Goal: Task Accomplishment & Management: Use online tool/utility

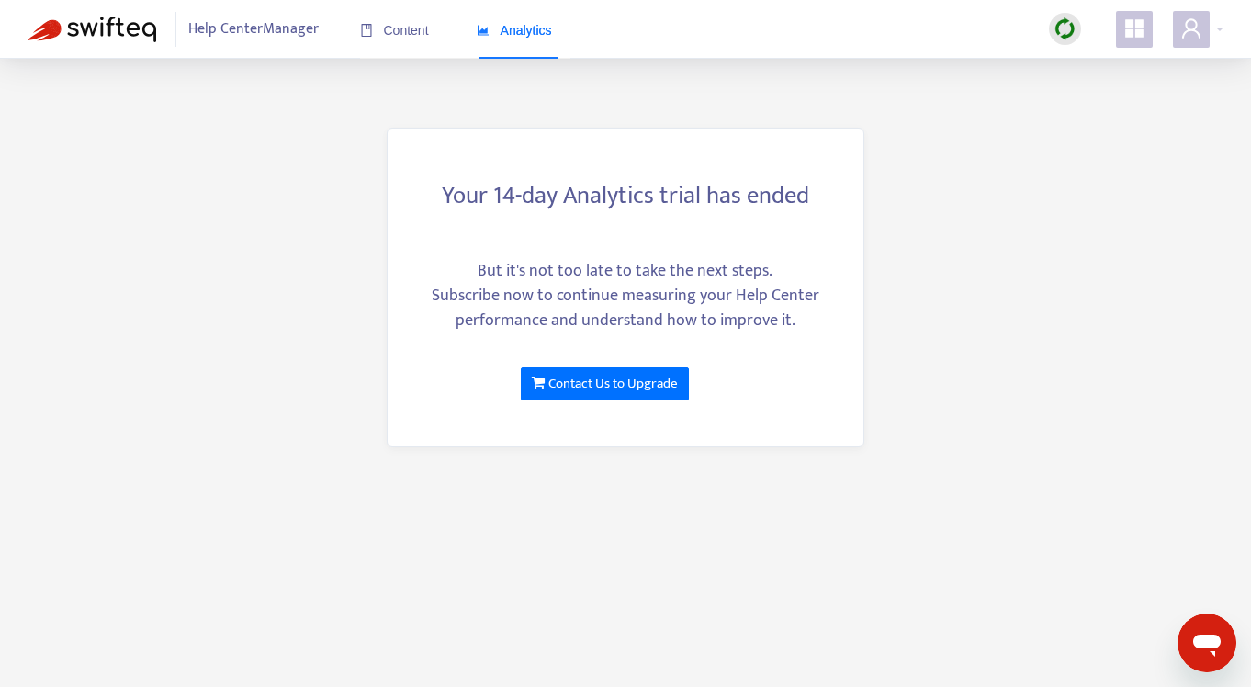
click at [304, 33] on span "Help Center Manager" at bounding box center [253, 29] width 130 height 35
click at [434, 32] on div "Content Analytics" at bounding box center [465, 31] width 210 height 56
click at [428, 34] on span "Content" at bounding box center [394, 30] width 69 height 15
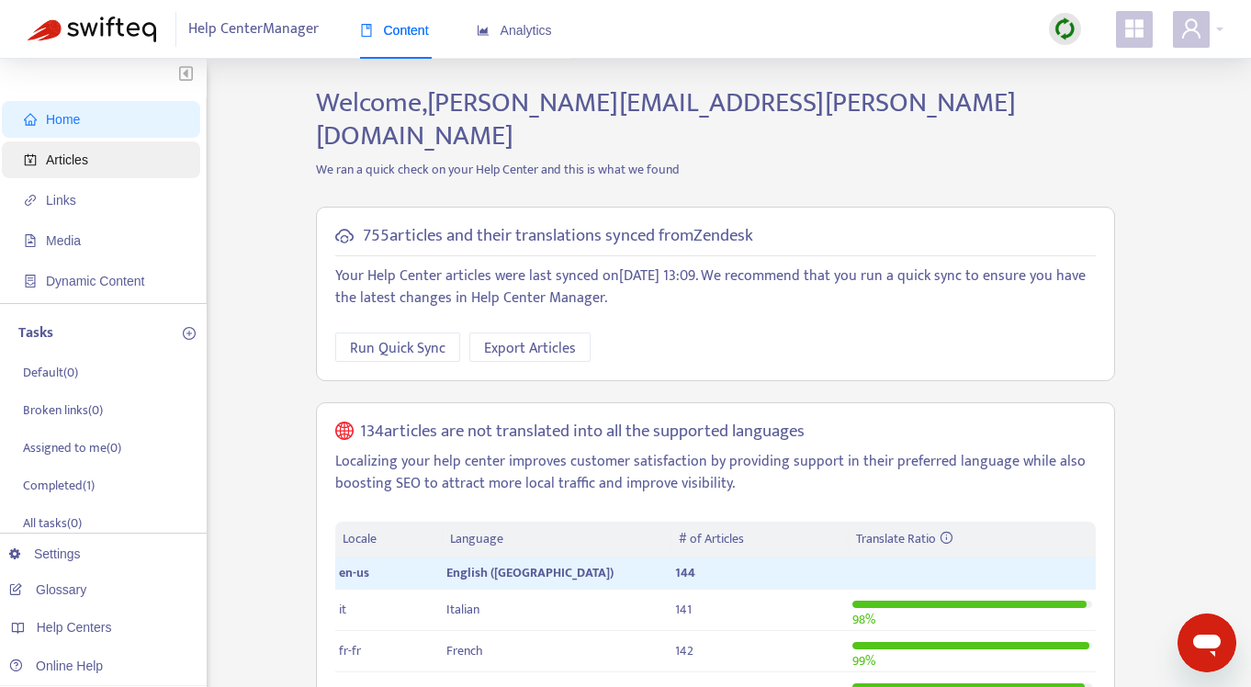
click at [80, 165] on span "Articles" at bounding box center [67, 159] width 42 height 15
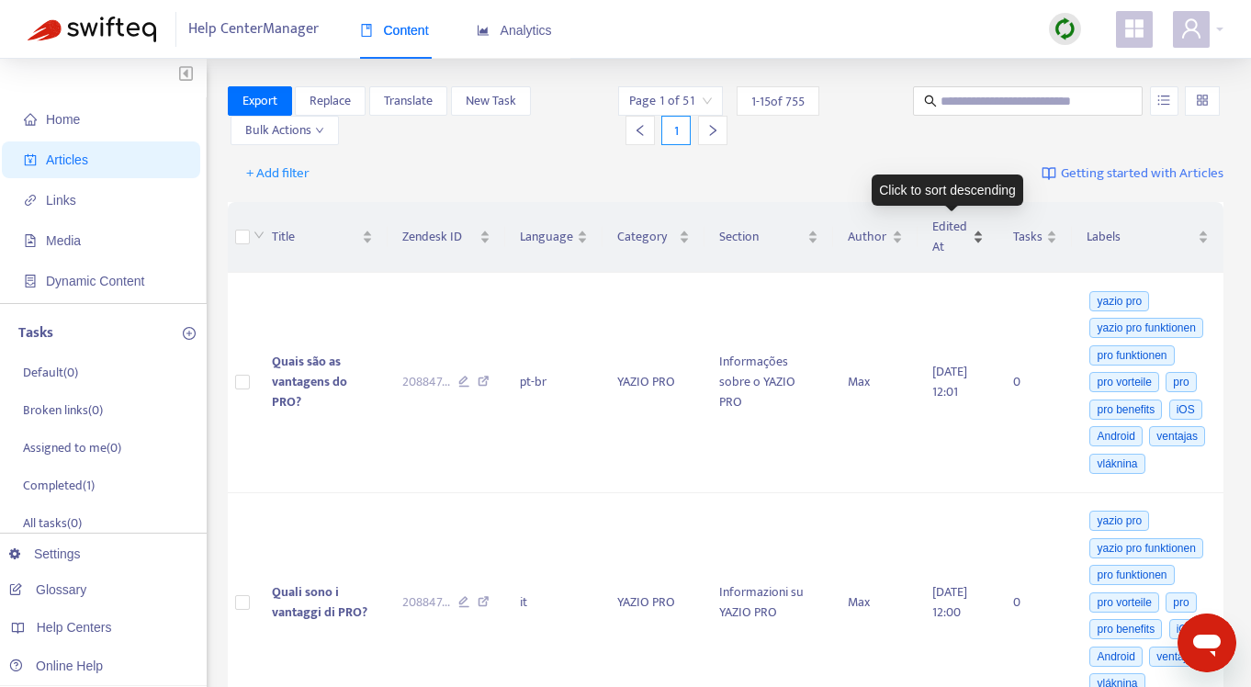
click at [934, 237] on span "Edited At" at bounding box center [950, 237] width 37 height 40
click at [964, 236] on div "Edited At" at bounding box center [957, 237] width 51 height 40
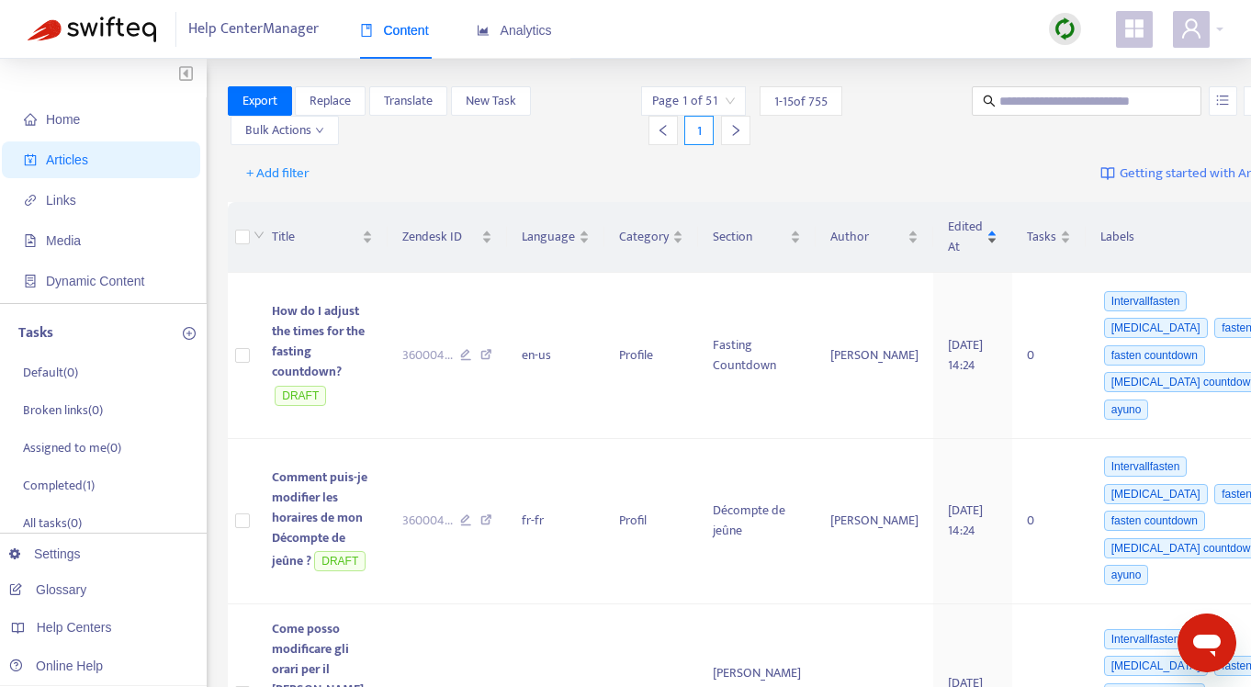
click at [964, 236] on div "Edited At" at bounding box center [973, 237] width 50 height 40
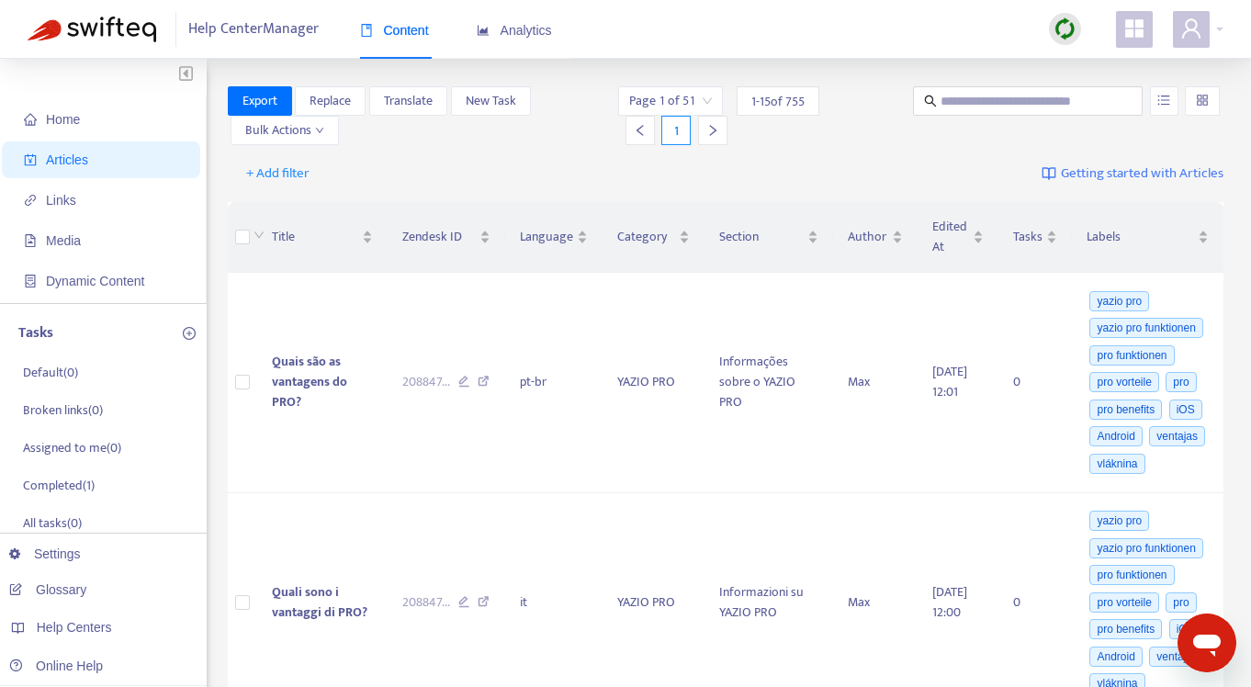
click at [1074, 36] on img at bounding box center [1064, 28] width 23 height 23
click at [1114, 60] on link "Quick Sync" at bounding box center [1102, 66] width 78 height 21
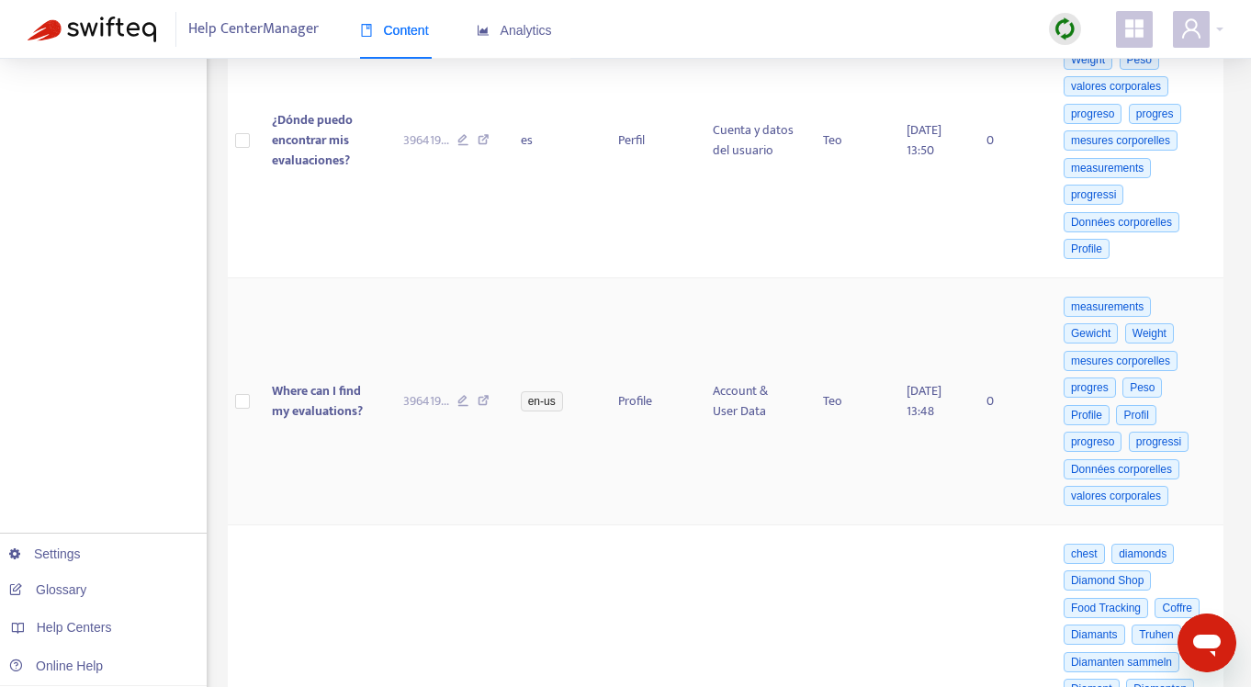
scroll to position [554, 0]
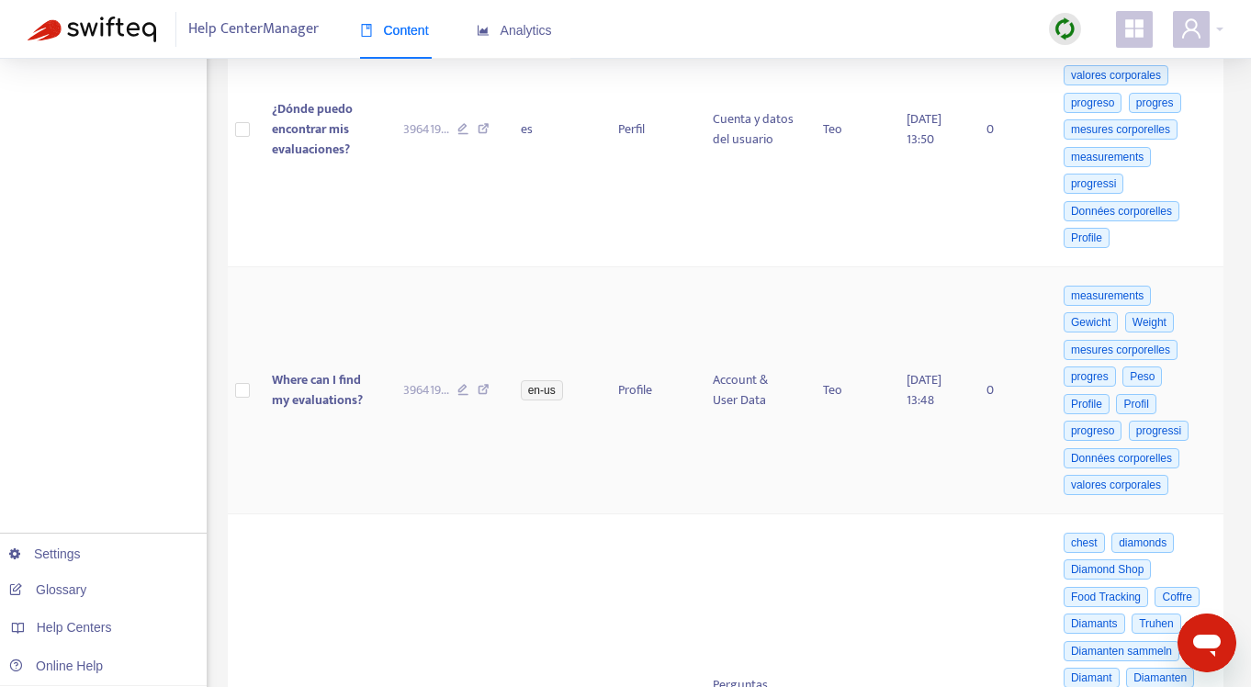
click at [319, 387] on span "Where can I find my evaluations?" at bounding box center [317, 389] width 91 height 41
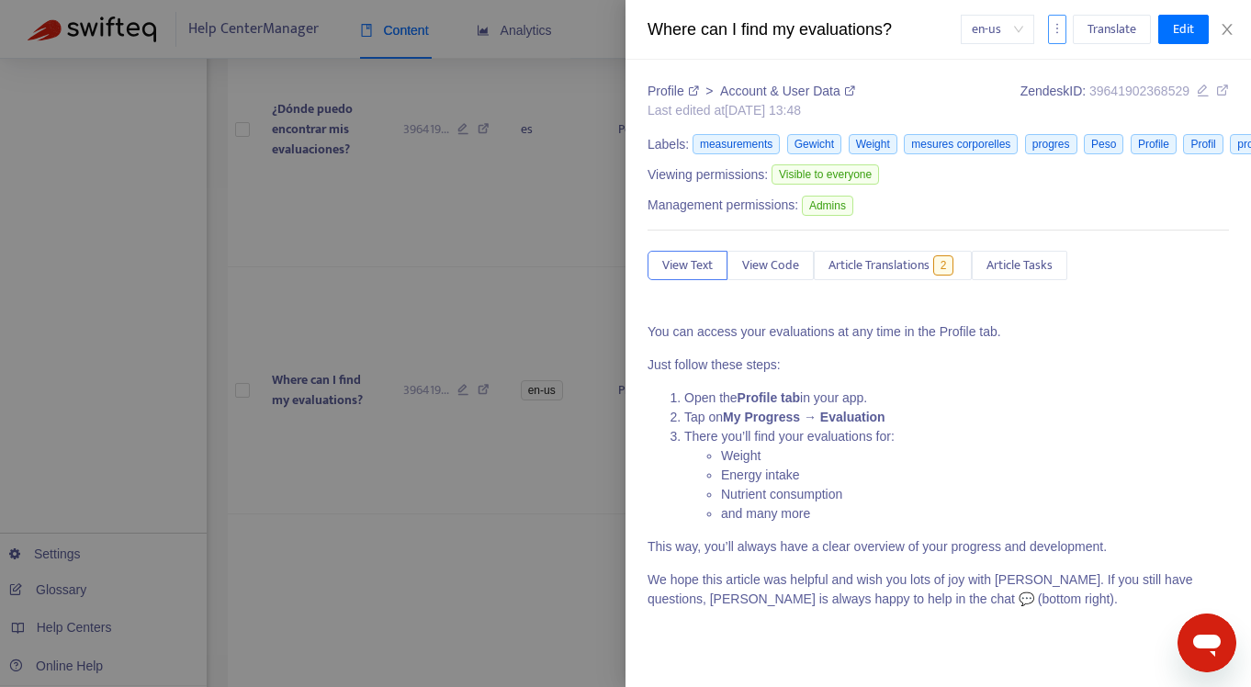
click at [1052, 35] on button "button" at bounding box center [1057, 29] width 18 height 29
click at [1086, 120] on span "Export" at bounding box center [1079, 124] width 35 height 21
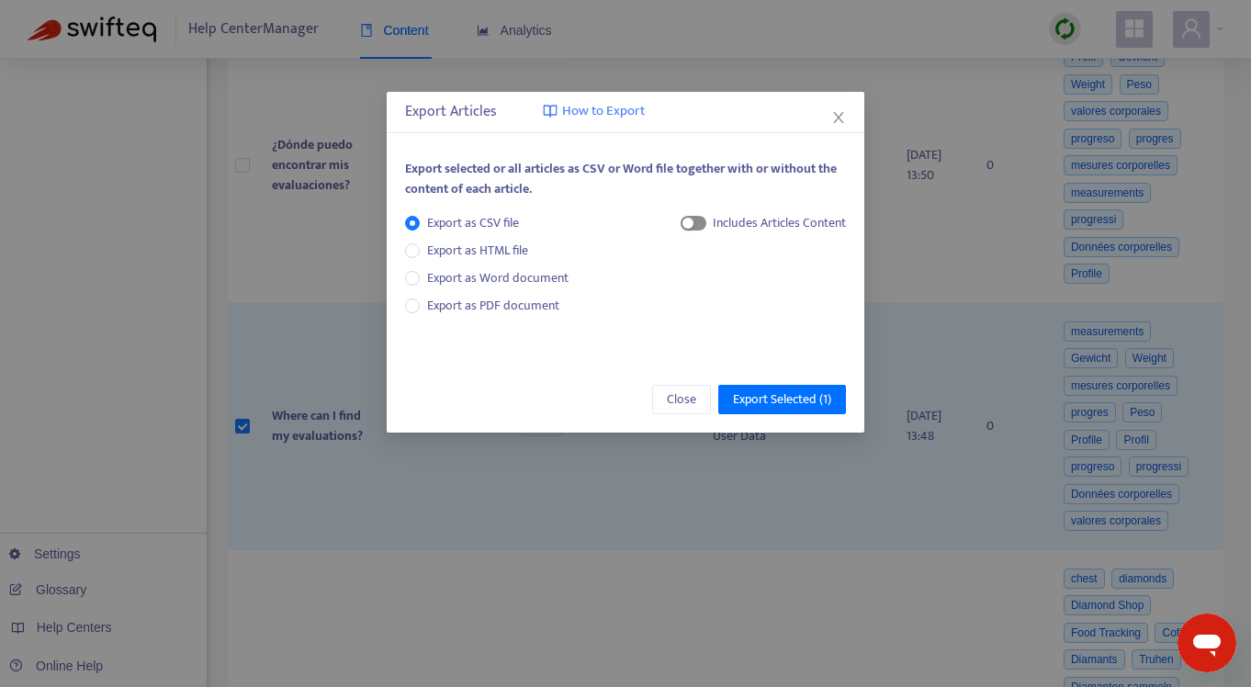
click at [685, 221] on div "button" at bounding box center [687, 223] width 11 height 11
click at [789, 401] on span "Export Selected ( 1 )" at bounding box center [782, 399] width 98 height 20
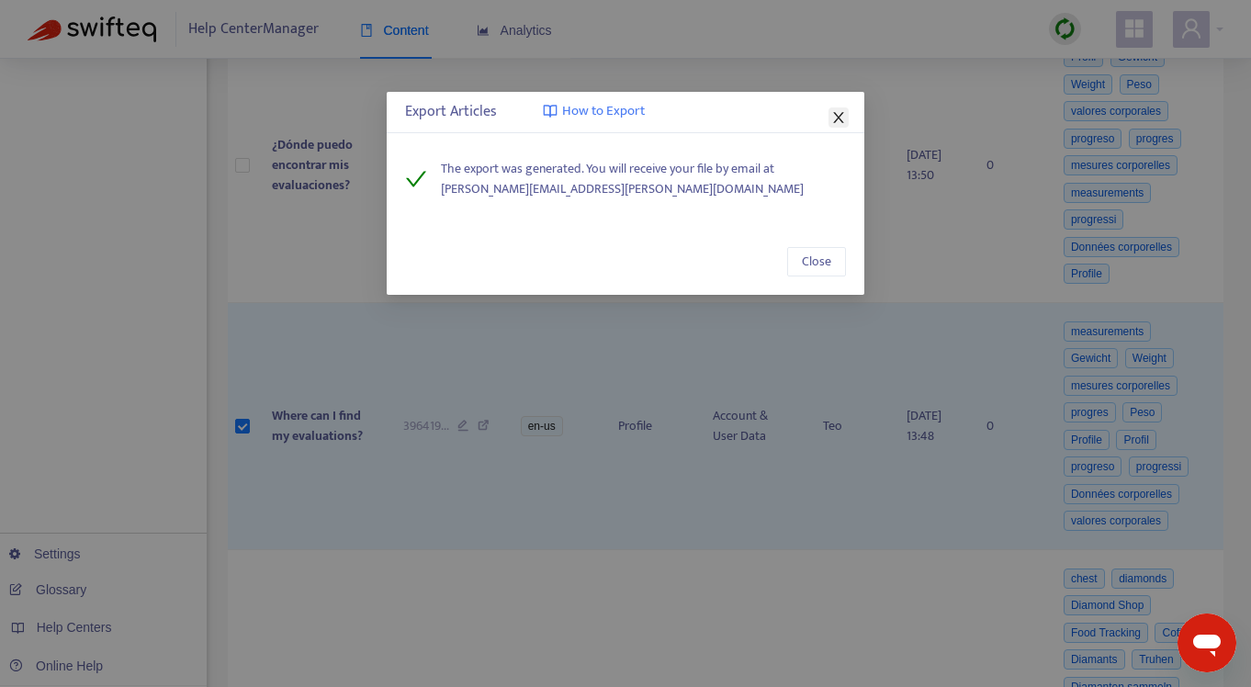
click at [842, 117] on icon "close" at bounding box center [838, 117] width 15 height 15
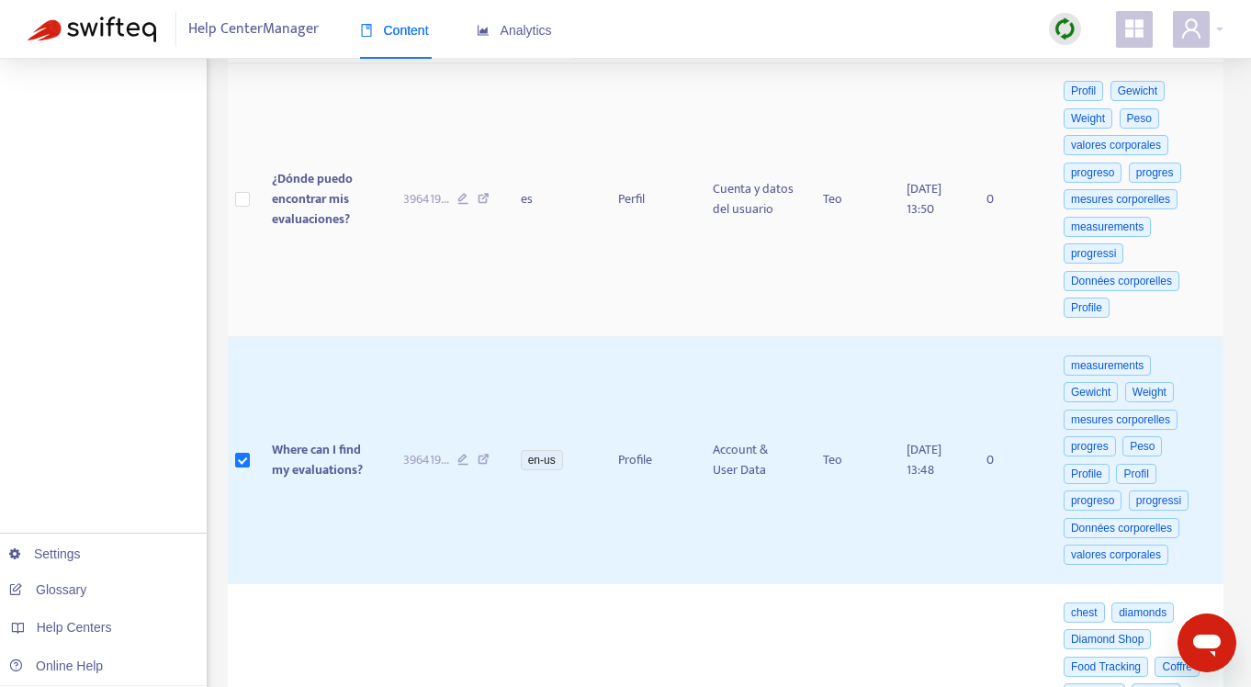
scroll to position [517, 0]
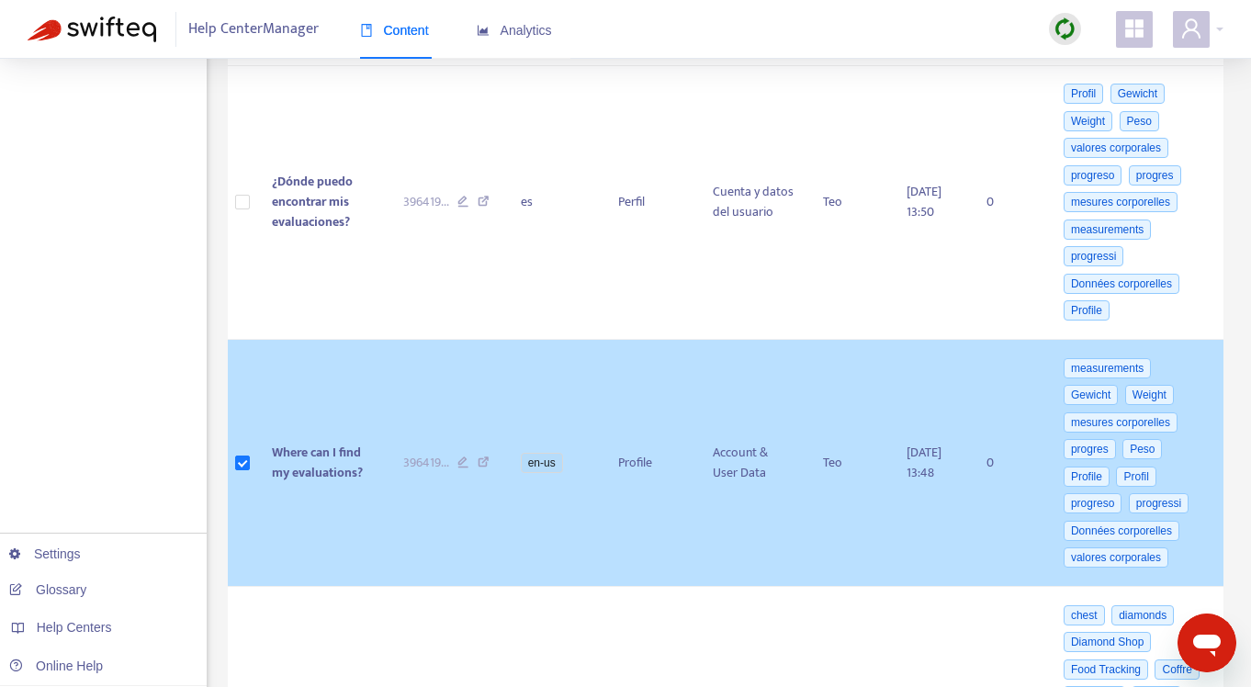
click at [1008, 411] on td "0" at bounding box center [1008, 463] width 73 height 247
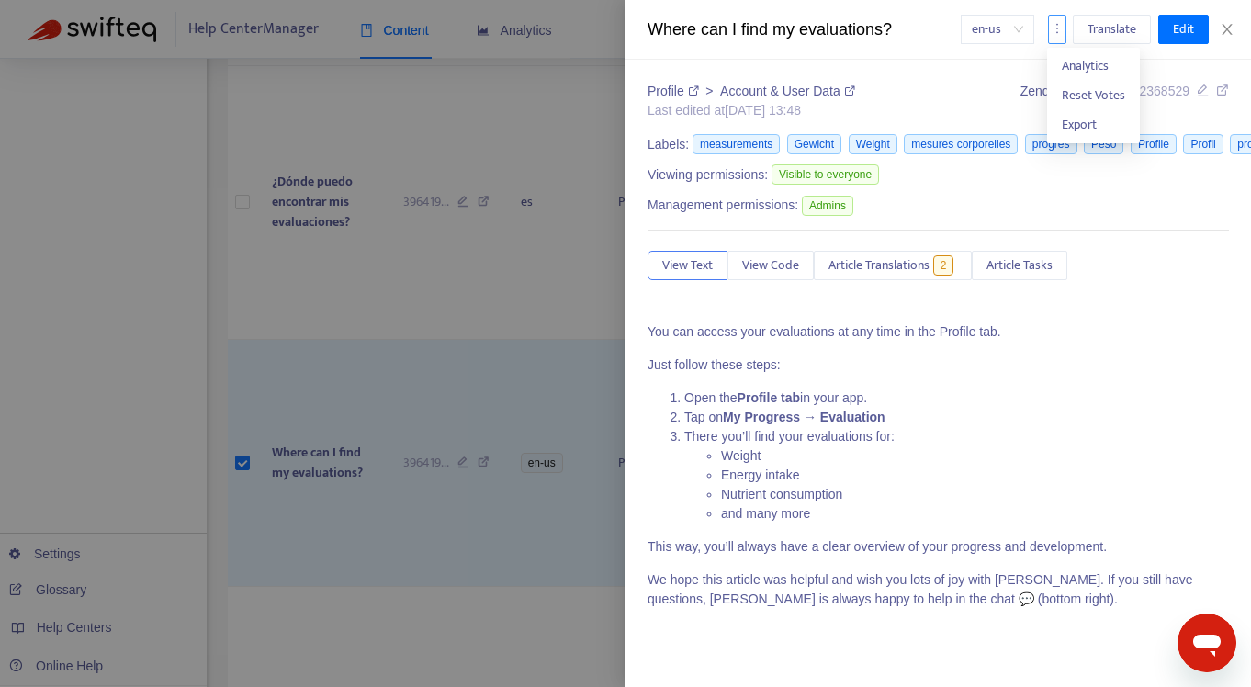
click at [1057, 28] on icon "more" at bounding box center [1057, 28] width 13 height 13
click at [1082, 123] on span "Export" at bounding box center [1079, 124] width 35 height 21
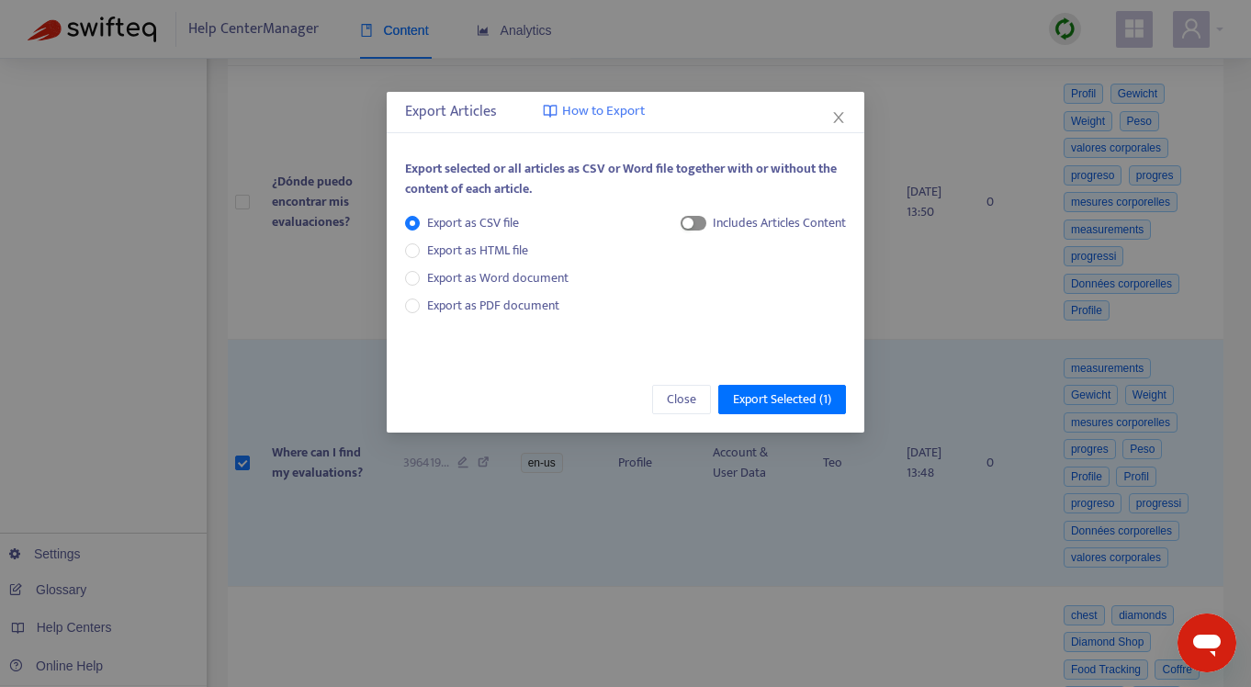
click at [695, 227] on span "button" at bounding box center [694, 223] width 26 height 15
click at [767, 396] on span "Export Selected ( 1 )" at bounding box center [782, 399] width 98 height 20
